Goal: Check status: Check status

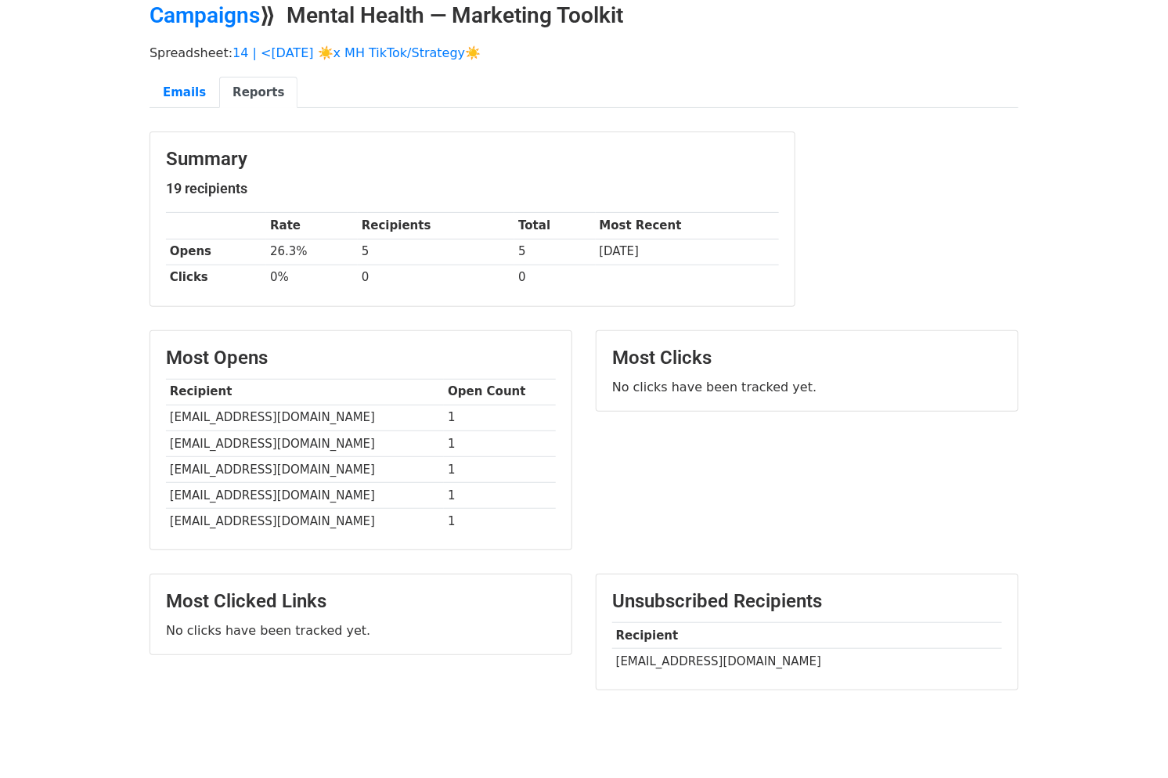
scroll to position [118, 0]
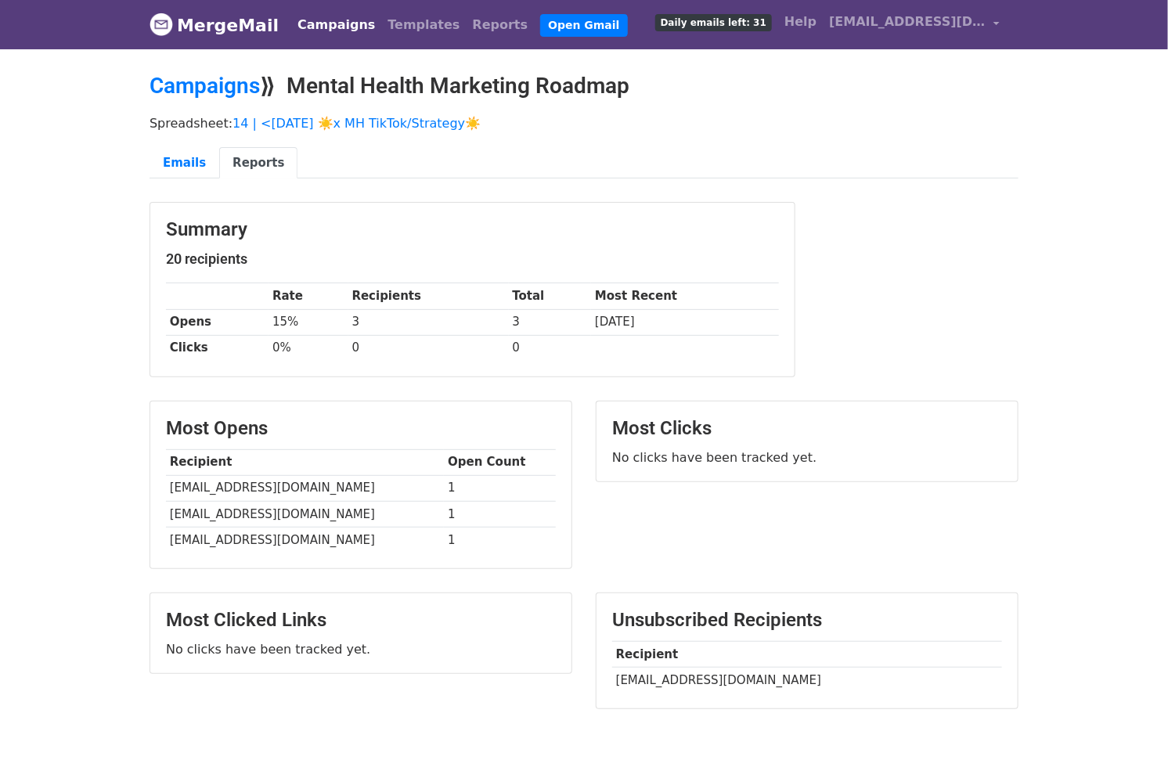
scroll to position [67, 0]
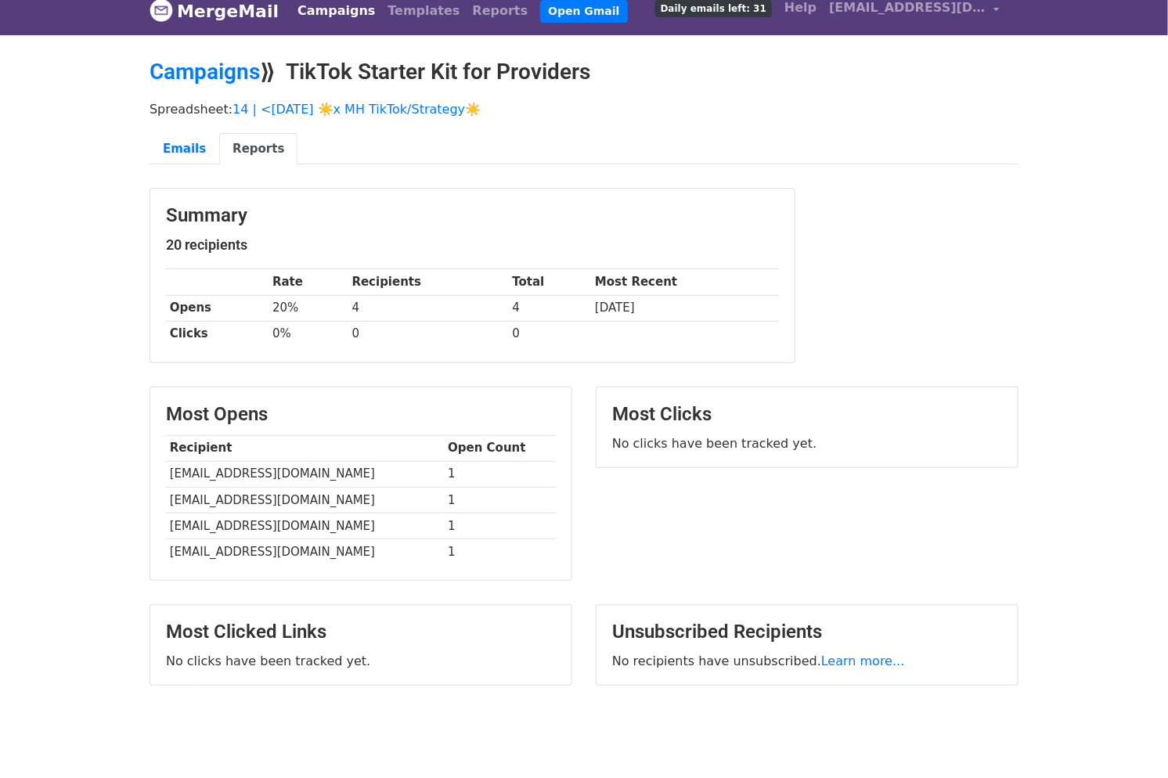
scroll to position [20, 0]
